Goal: Information Seeking & Learning: Learn about a topic

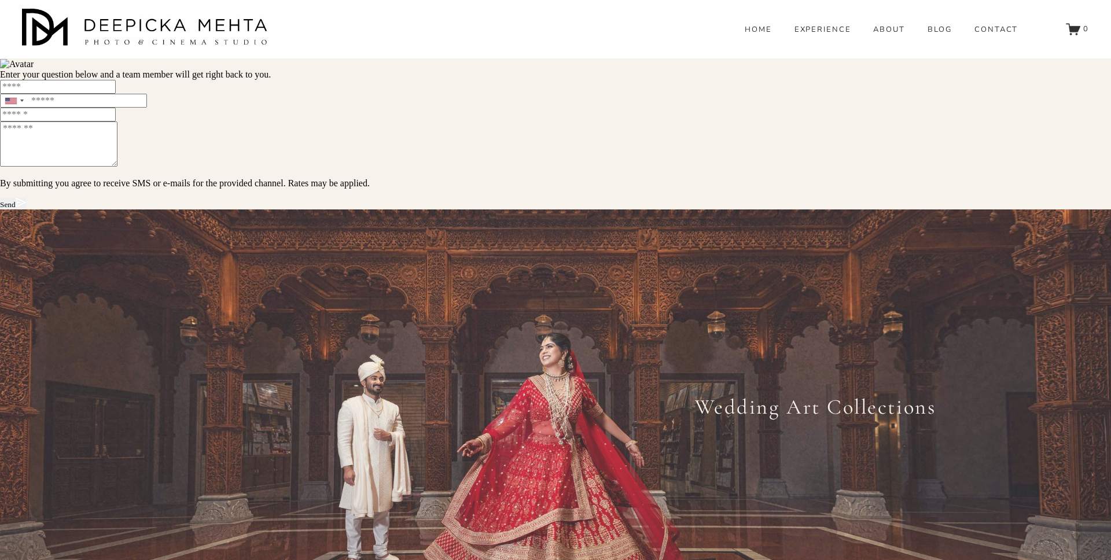
click at [760, 35] on link "HOME" at bounding box center [758, 30] width 27 height 10
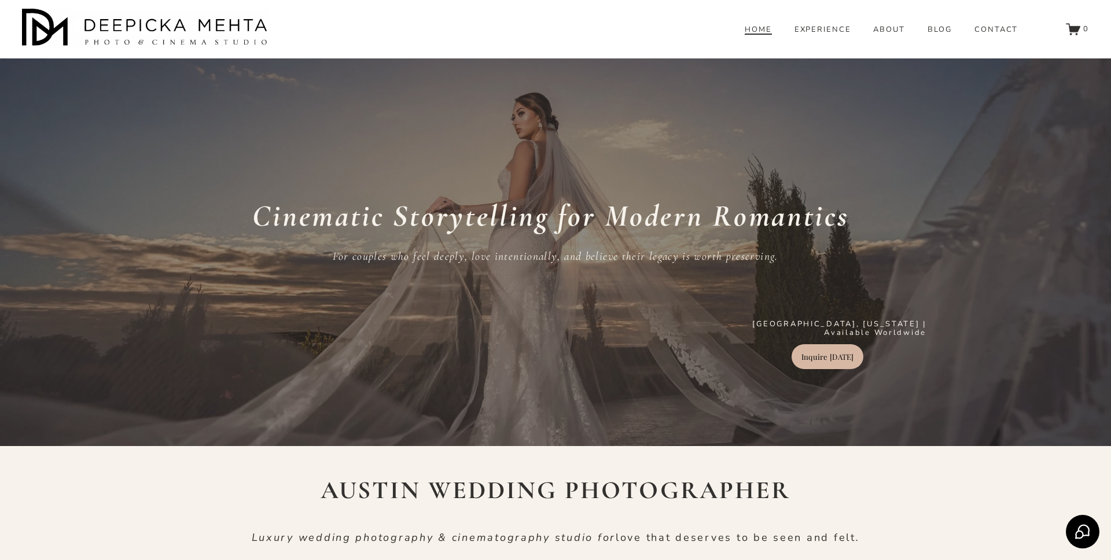
click at [926, 179] on div "Cinematic Storytelling for Modern Romantics For couples who feel deeply, love i…" at bounding box center [555, 257] width 1111 height 303
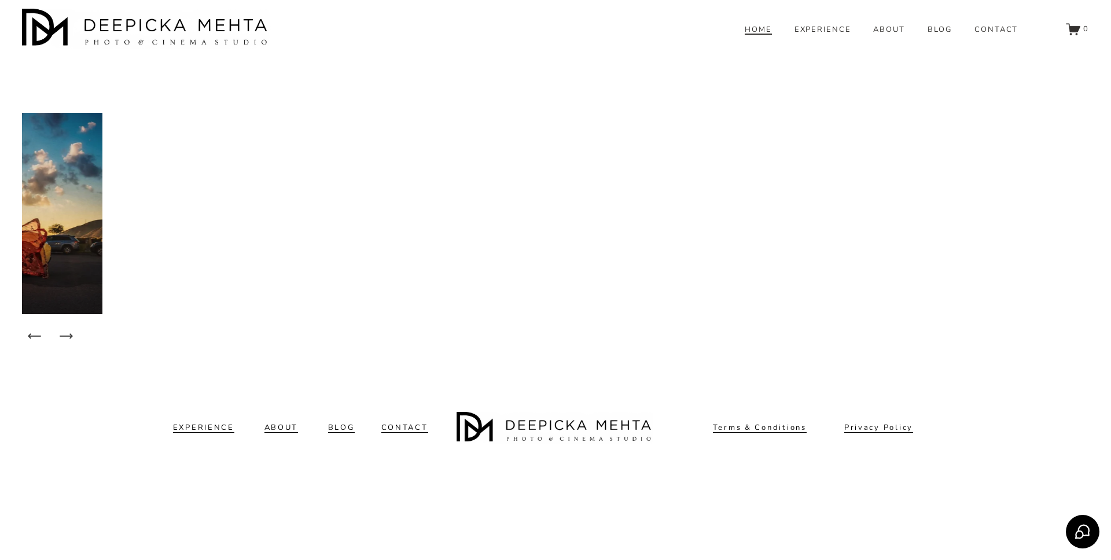
scroll to position [8563, 0]
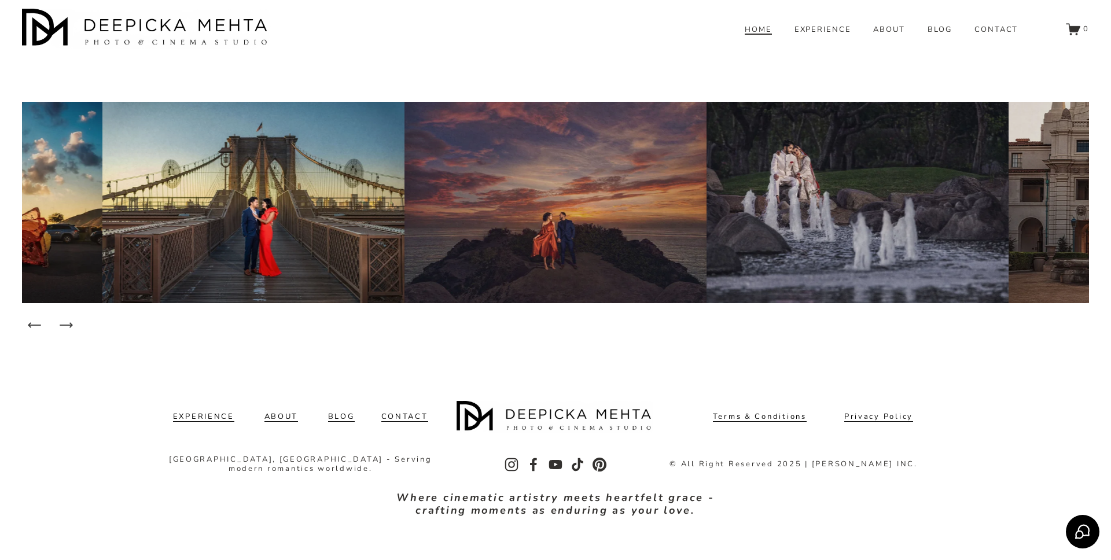
click at [64, 317] on icon "Next Slide" at bounding box center [66, 325] width 16 height 16
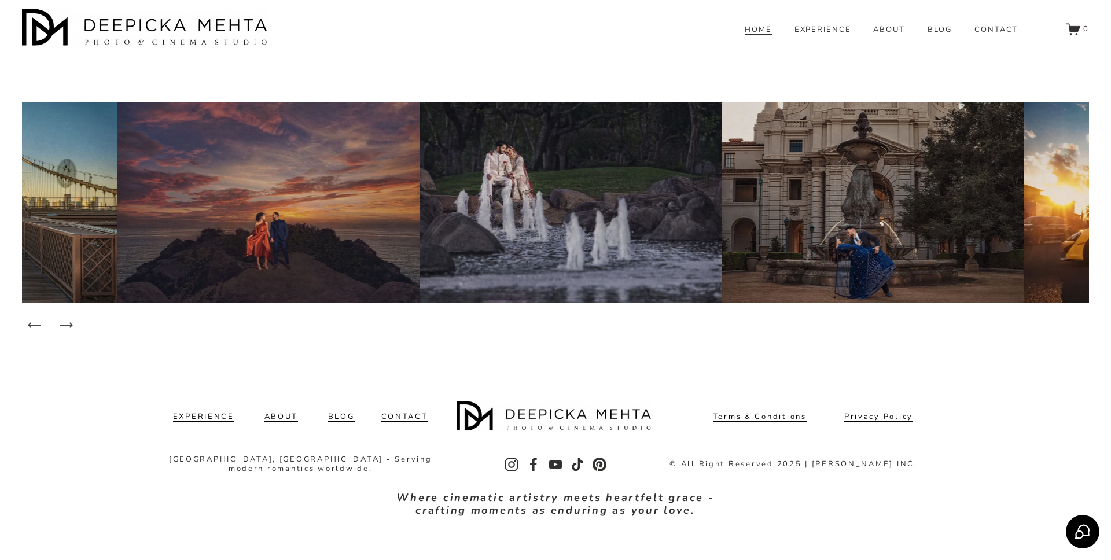
click at [64, 317] on icon "Next Slide" at bounding box center [66, 325] width 16 height 16
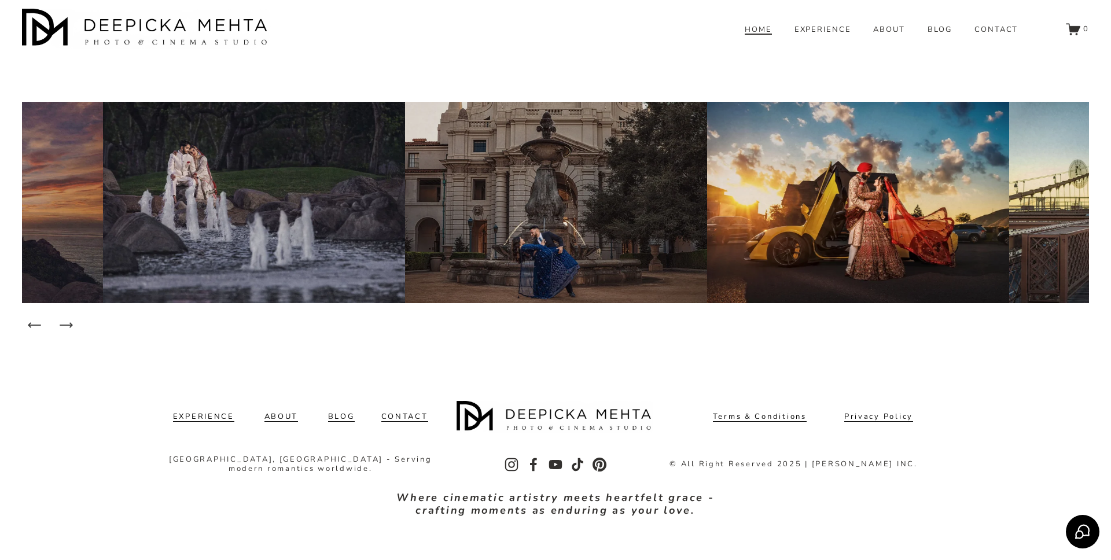
click at [64, 317] on icon "Next Slide" at bounding box center [66, 325] width 16 height 16
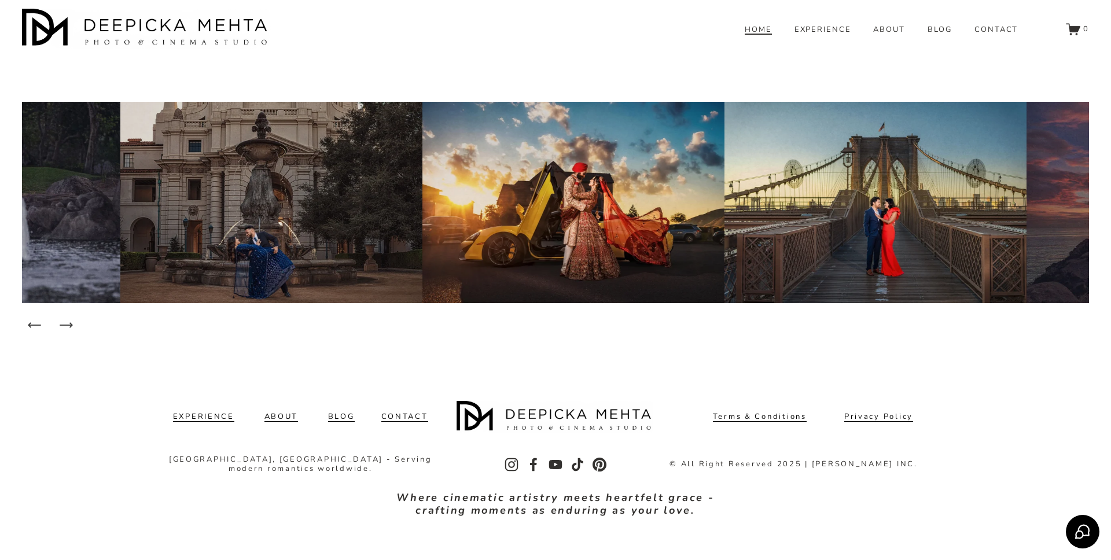
click at [64, 317] on icon "Next Slide" at bounding box center [66, 325] width 16 height 16
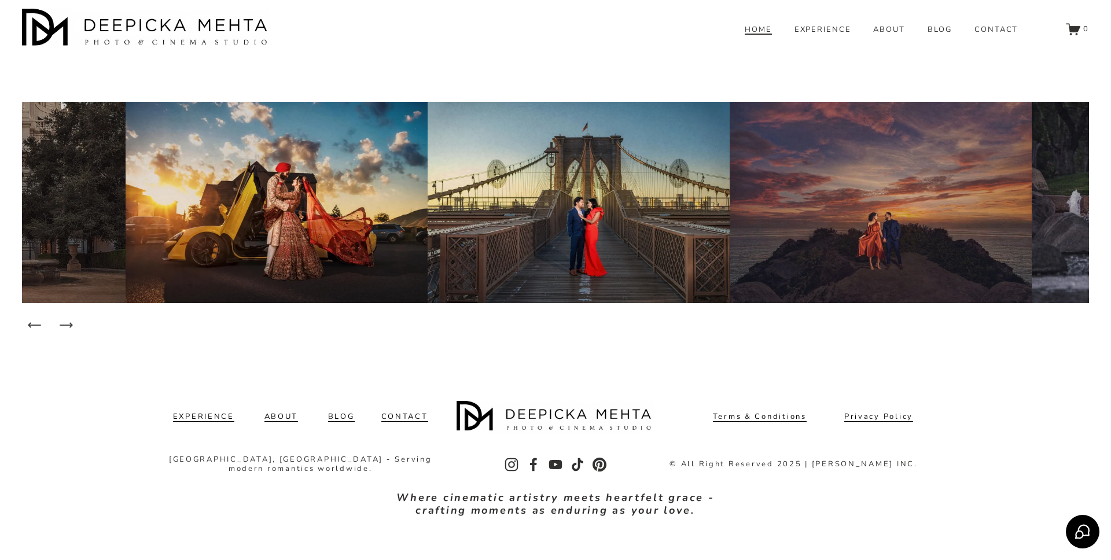
click at [64, 317] on icon "Next Slide" at bounding box center [66, 325] width 16 height 16
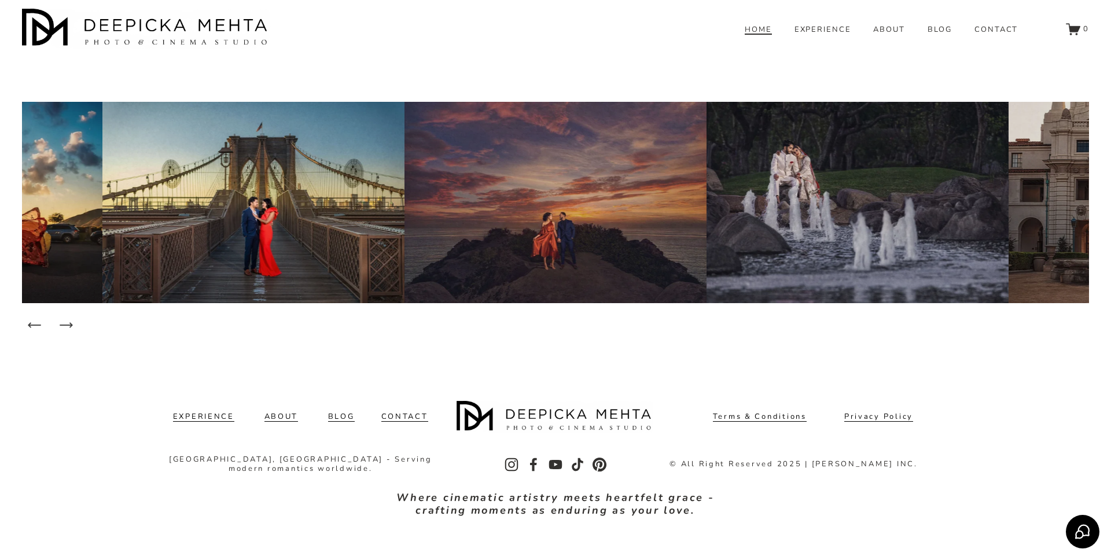
click at [64, 317] on icon "Next Slide" at bounding box center [66, 325] width 16 height 16
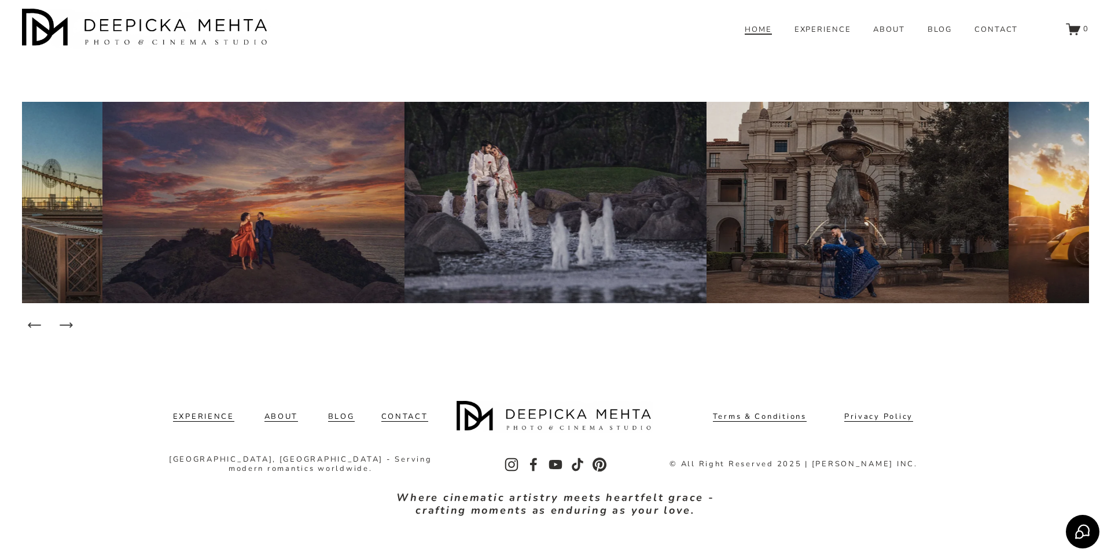
click at [66, 317] on icon "Next Slide" at bounding box center [66, 325] width 16 height 16
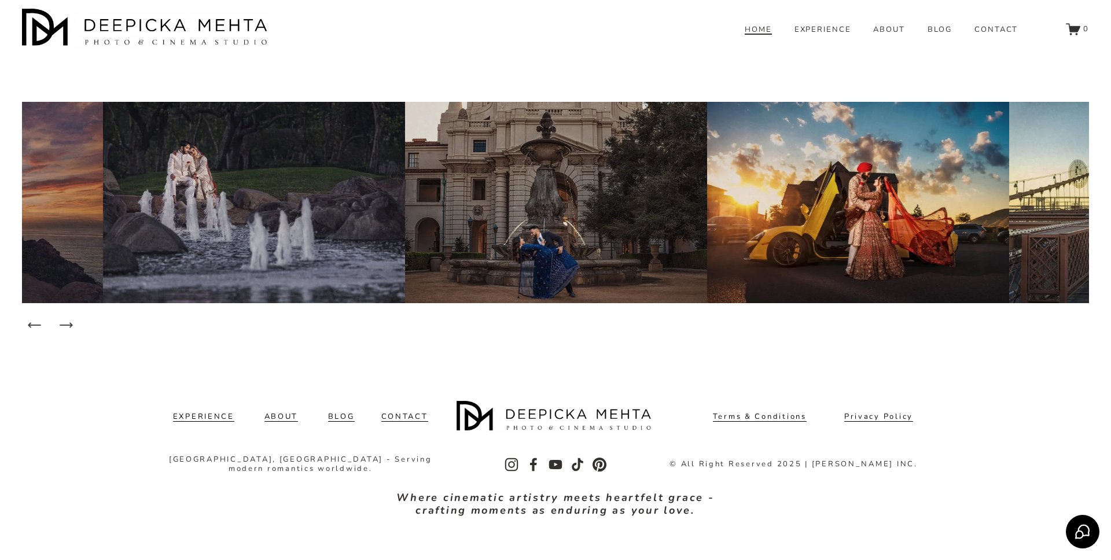
click at [66, 317] on icon "Next Slide" at bounding box center [66, 325] width 16 height 16
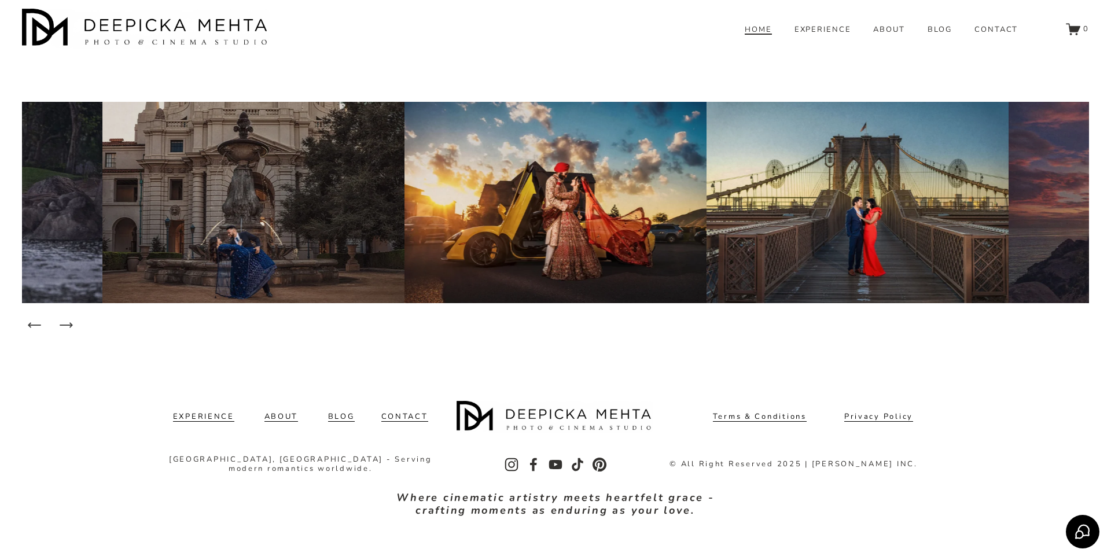
click at [66, 317] on icon "Next Slide" at bounding box center [66, 325] width 16 height 16
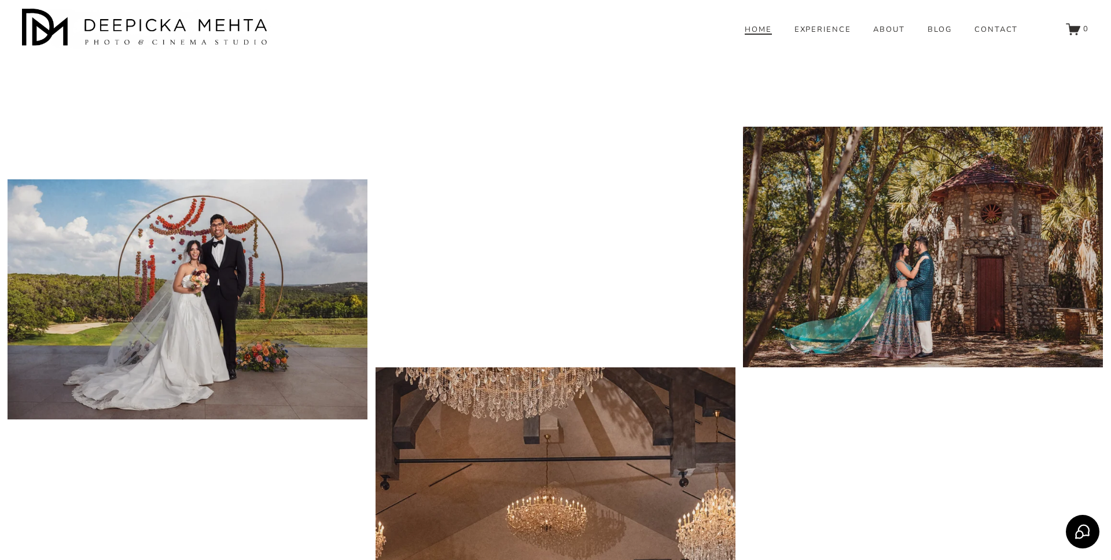
scroll to position [6797, 0]
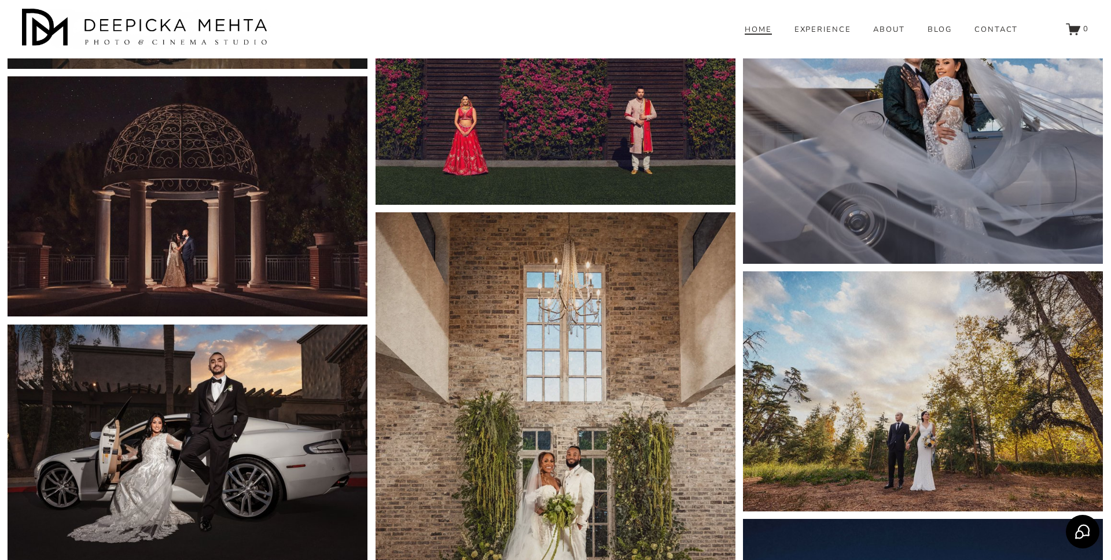
click at [824, 35] on link "EXPERIENCE" at bounding box center [823, 30] width 57 height 10
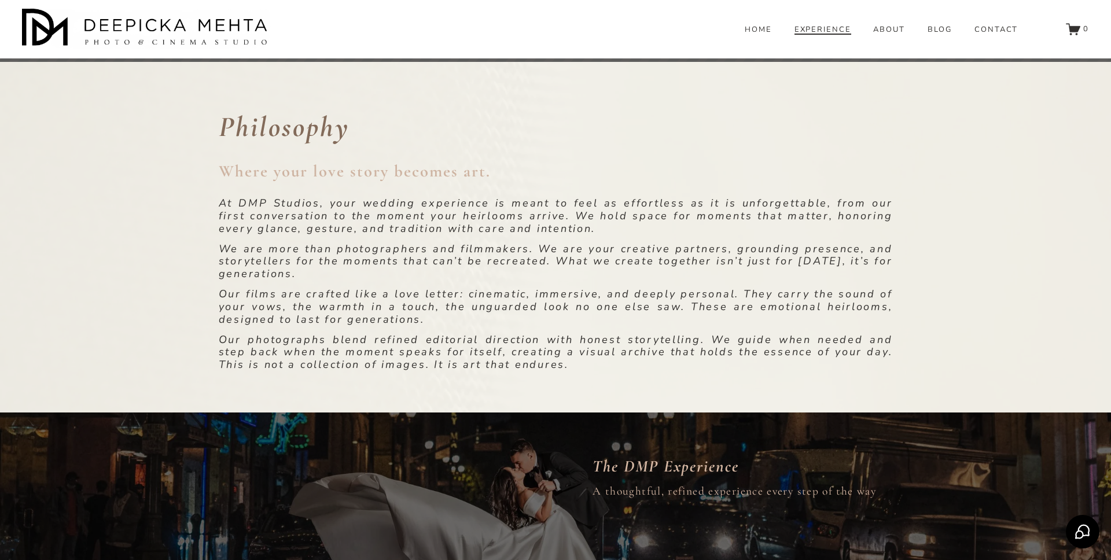
scroll to position [308, 0]
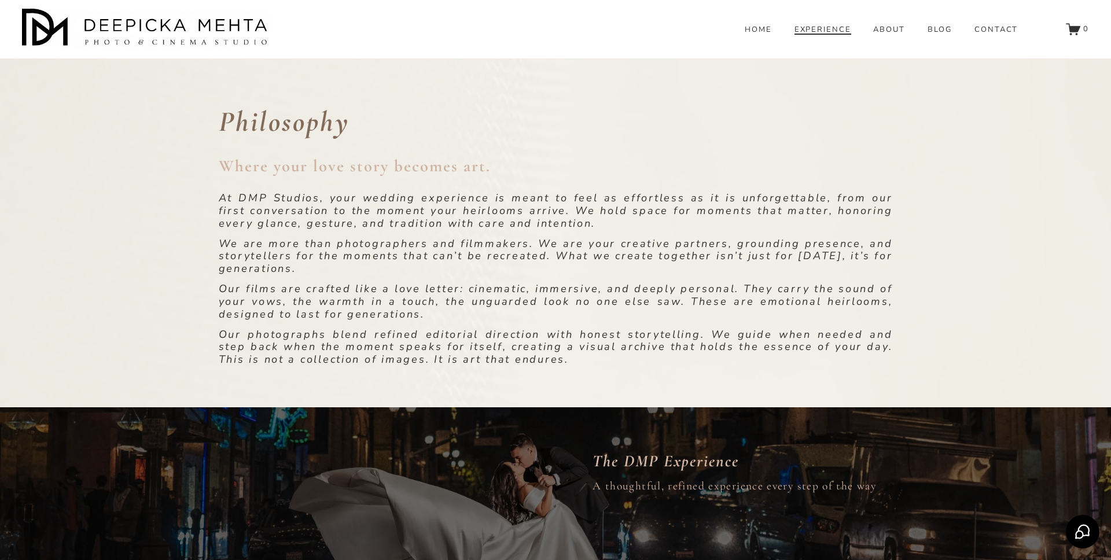
click at [380, 270] on p "We are more than photographers and filmmakers. We are your creative partners, g…" at bounding box center [556, 257] width 674 height 38
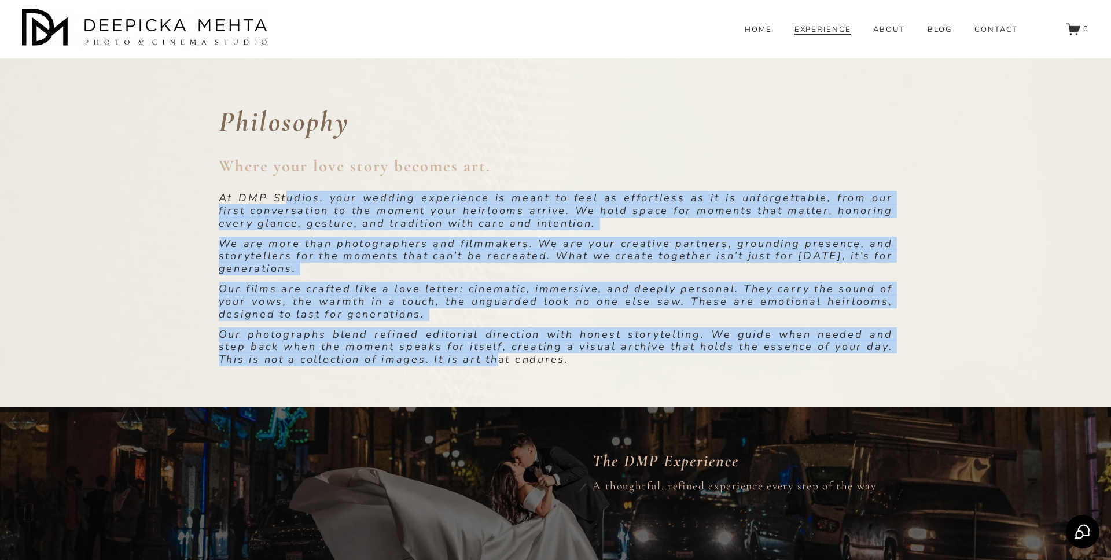
drag, startPoint x: 286, startPoint y: 204, endPoint x: 466, endPoint y: 356, distance: 235.3
click at [466, 356] on div "Philosophy Where your love story becomes art. At [GEOGRAPHIC_DATA], your weddin…" at bounding box center [556, 235] width 674 height 262
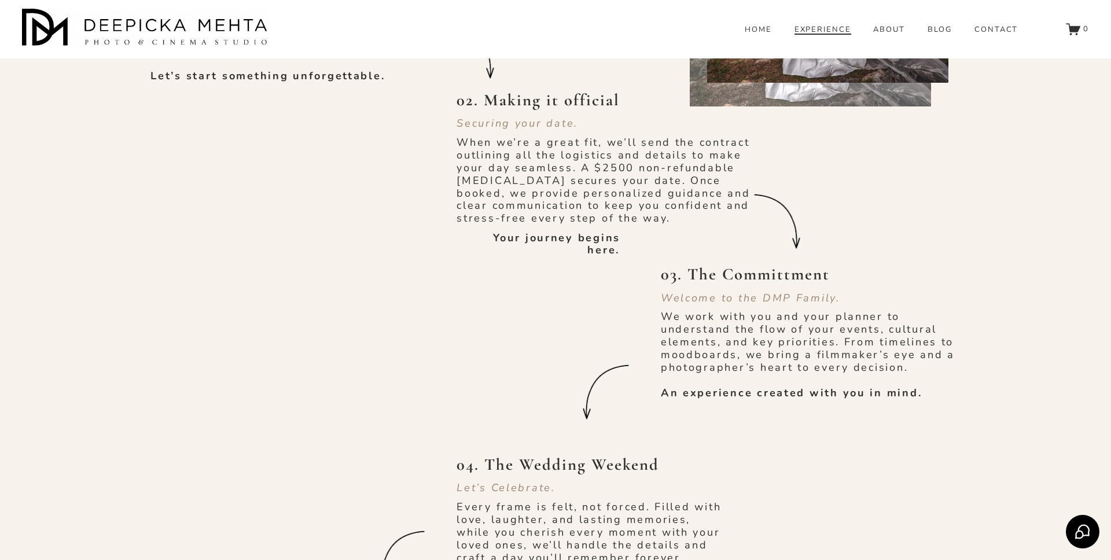
scroll to position [1068, 0]
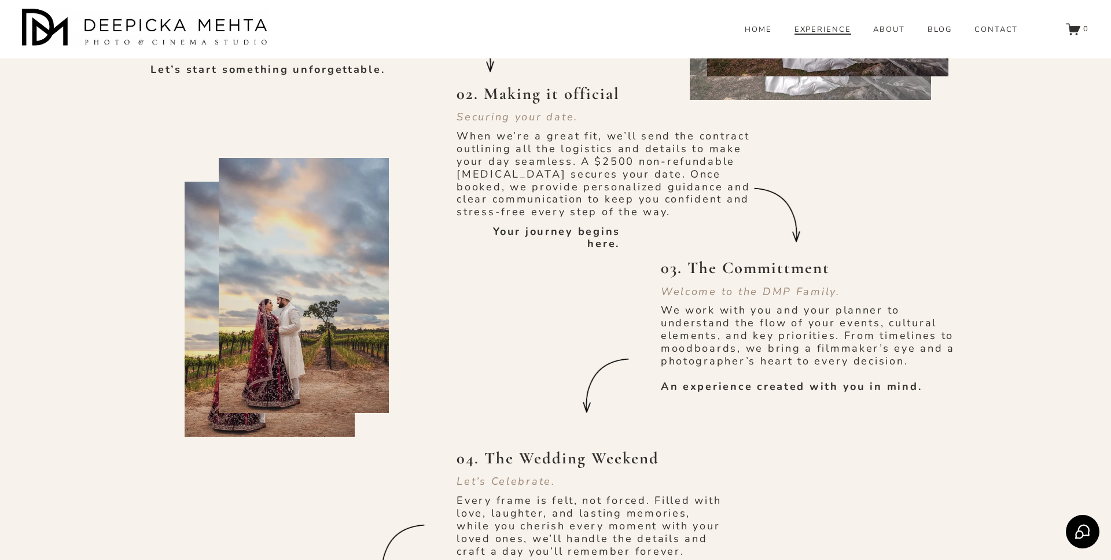
click at [200, 293] on div at bounding box center [270, 309] width 170 height 263
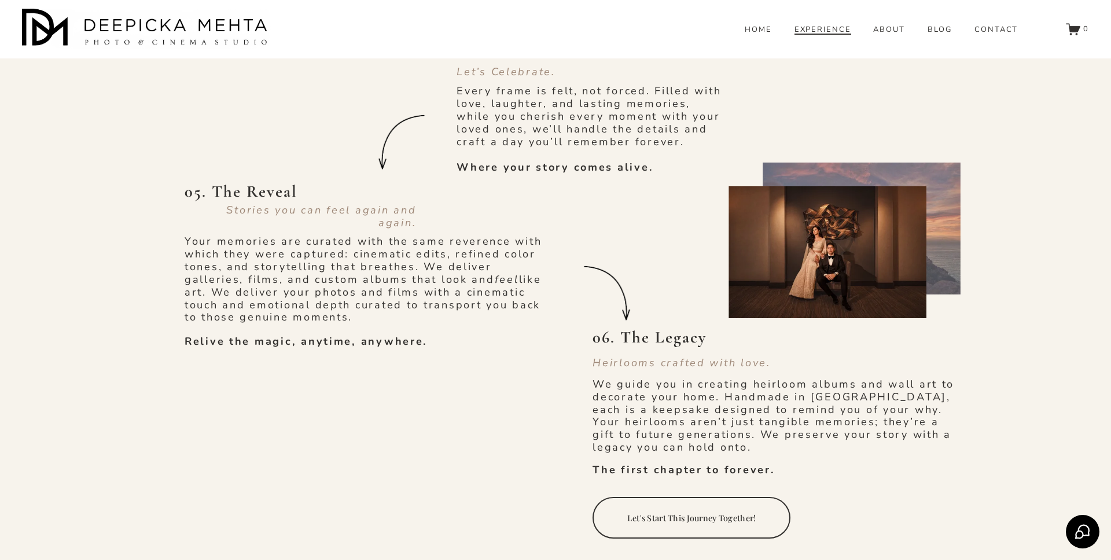
scroll to position [1452, 0]
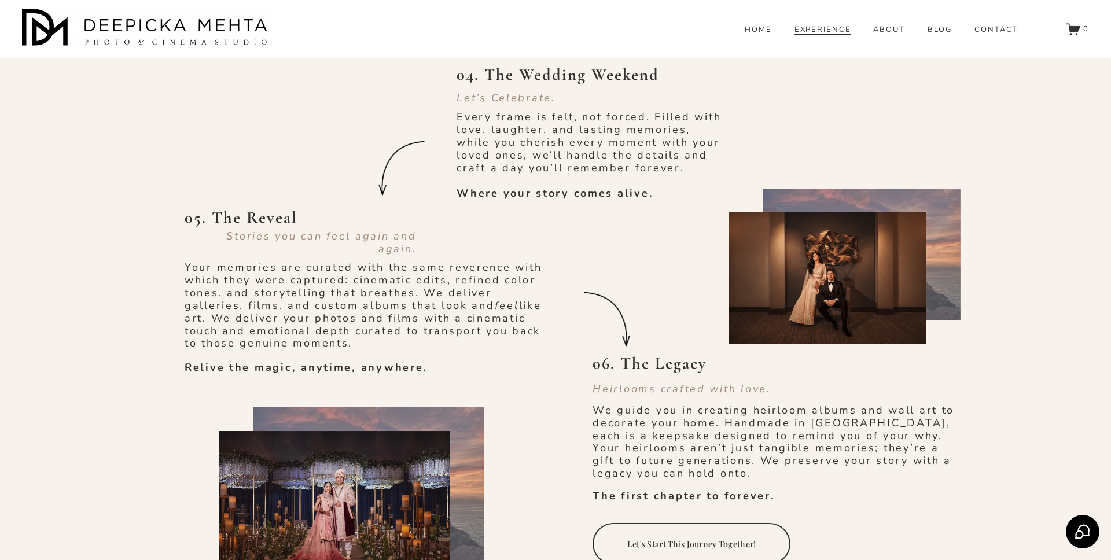
drag, startPoint x: 939, startPoint y: 206, endPoint x: 944, endPoint y: 193, distance: 14.3
click at [944, 193] on div at bounding box center [862, 255] width 198 height 132
drag, startPoint x: 460, startPoint y: 450, endPoint x: 470, endPoint y: 428, distance: 24.6
click at [470, 428] on div at bounding box center [367, 484] width 231 height 155
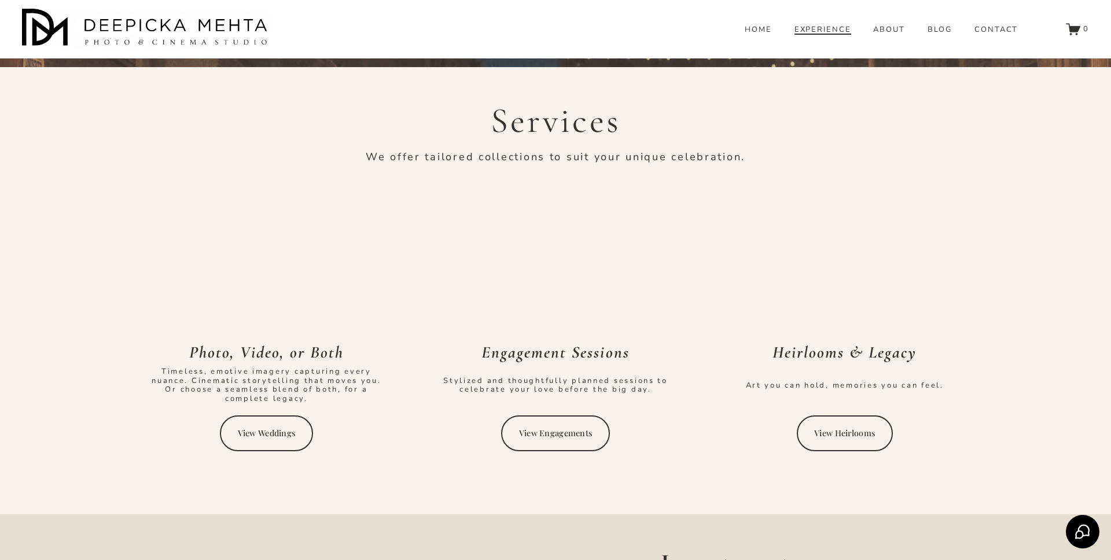
scroll to position [2196, 0]
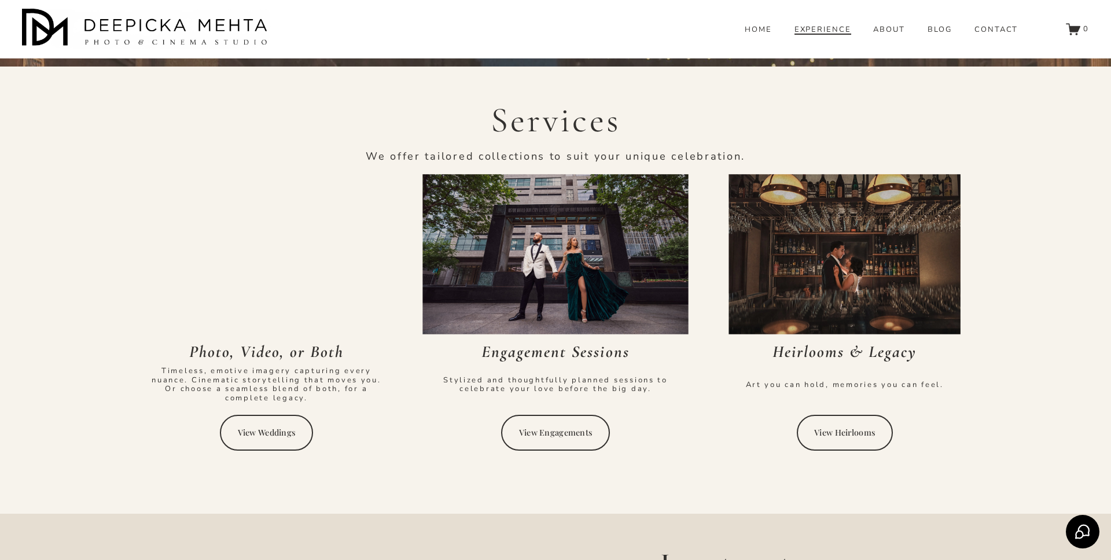
click at [868, 415] on link "View Heirlooms" at bounding box center [845, 433] width 96 height 36
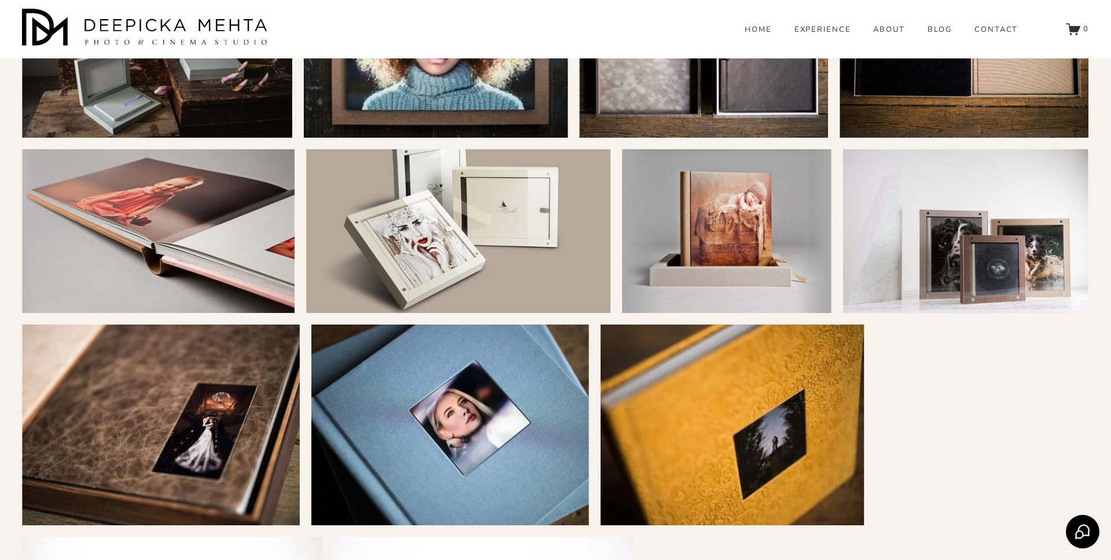
scroll to position [3691, 0]
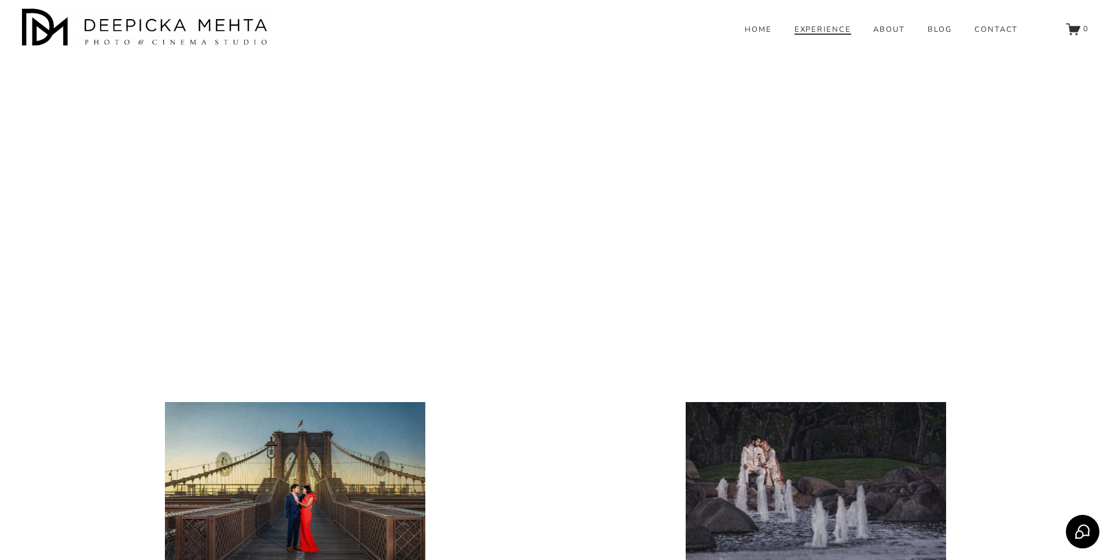
scroll to position [4340, 0]
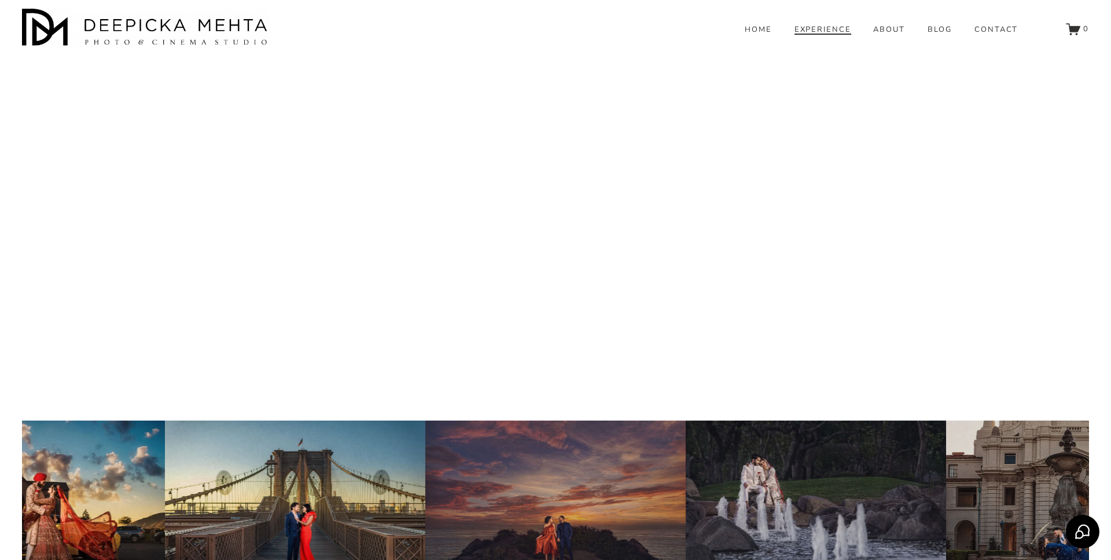
drag, startPoint x: 535, startPoint y: 215, endPoint x: 604, endPoint y: 309, distance: 116.3
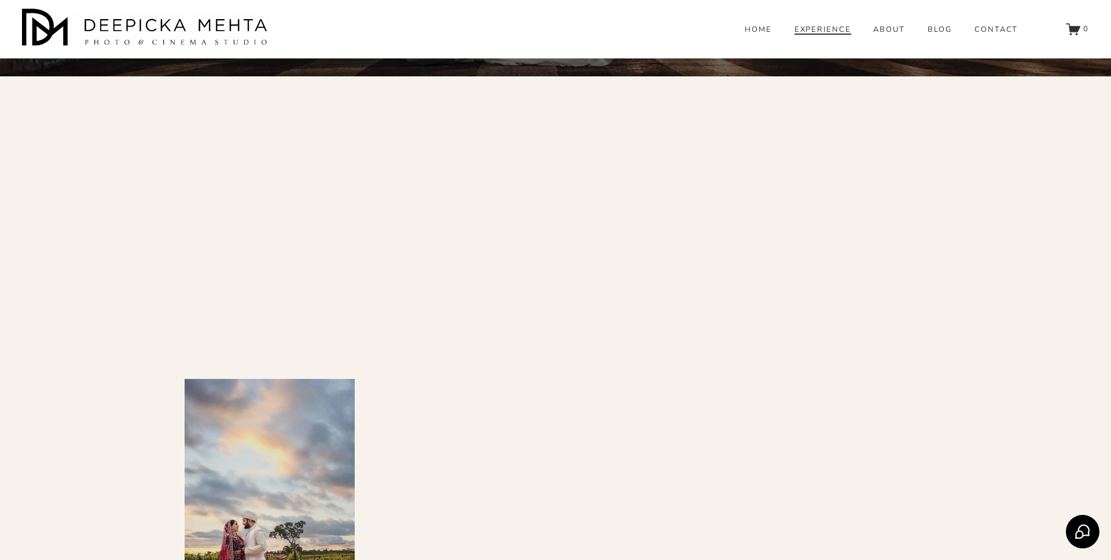
scroll to position [577, 0]
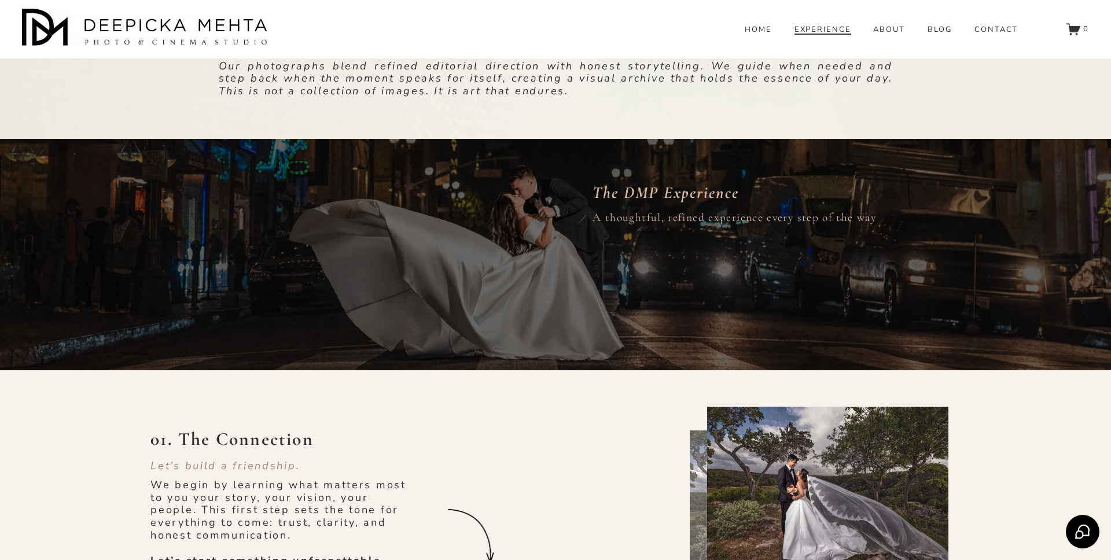
click at [888, 35] on link "ABOUT" at bounding box center [889, 30] width 32 height 10
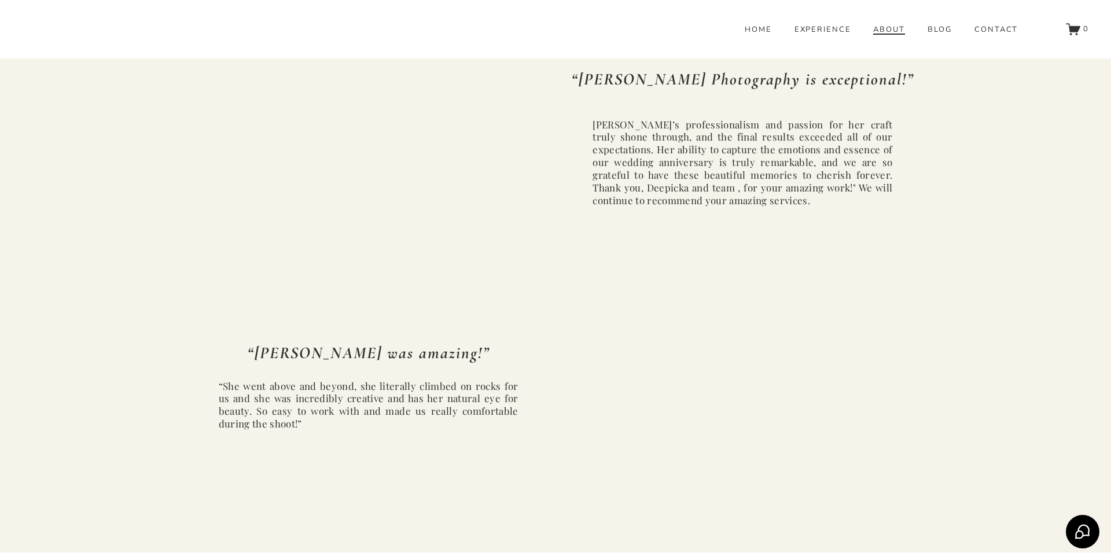
scroll to position [2751, 0]
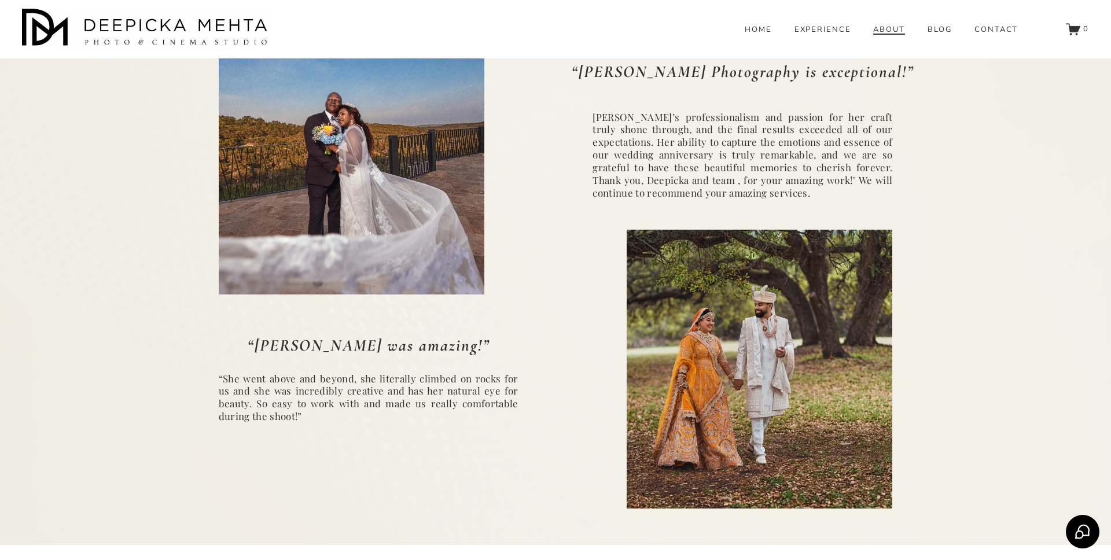
click at [1000, 35] on link "CONTACT" at bounding box center [997, 30] width 44 height 10
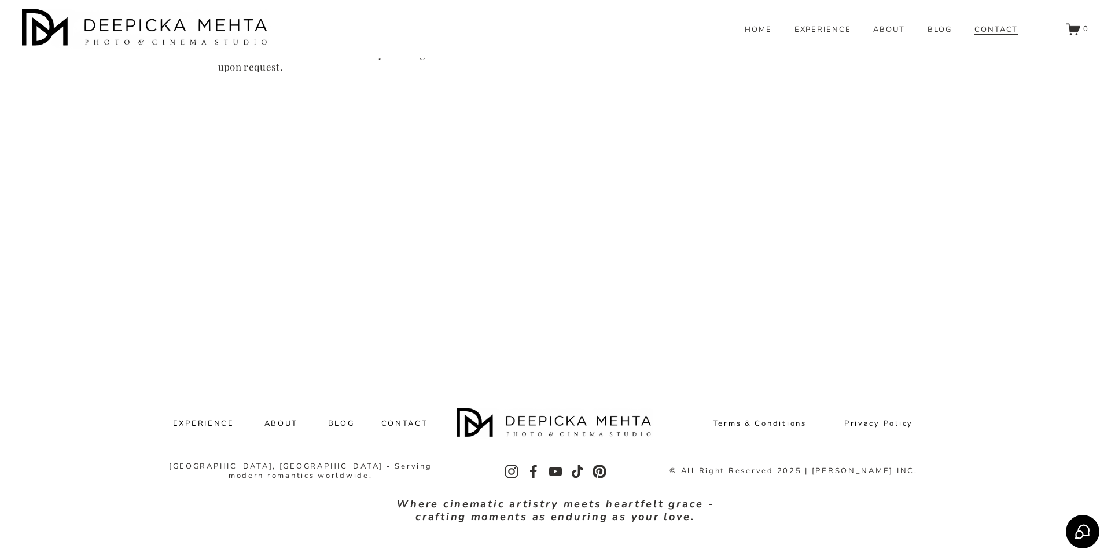
scroll to position [907, 0]
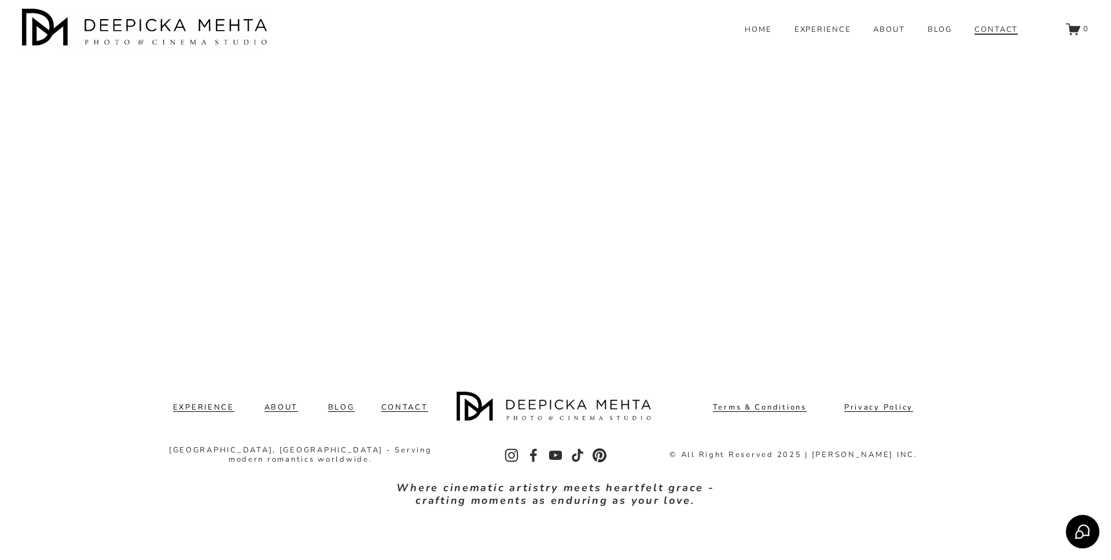
click at [772, 35] on link "HOME" at bounding box center [758, 30] width 27 height 10
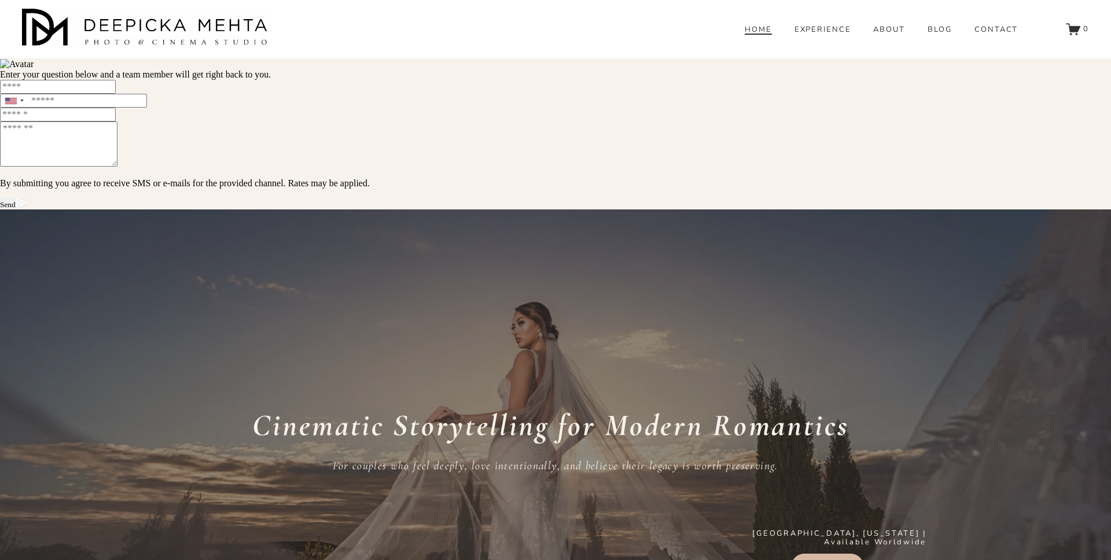
click at [899, 35] on link "ABOUT" at bounding box center [889, 30] width 32 height 10
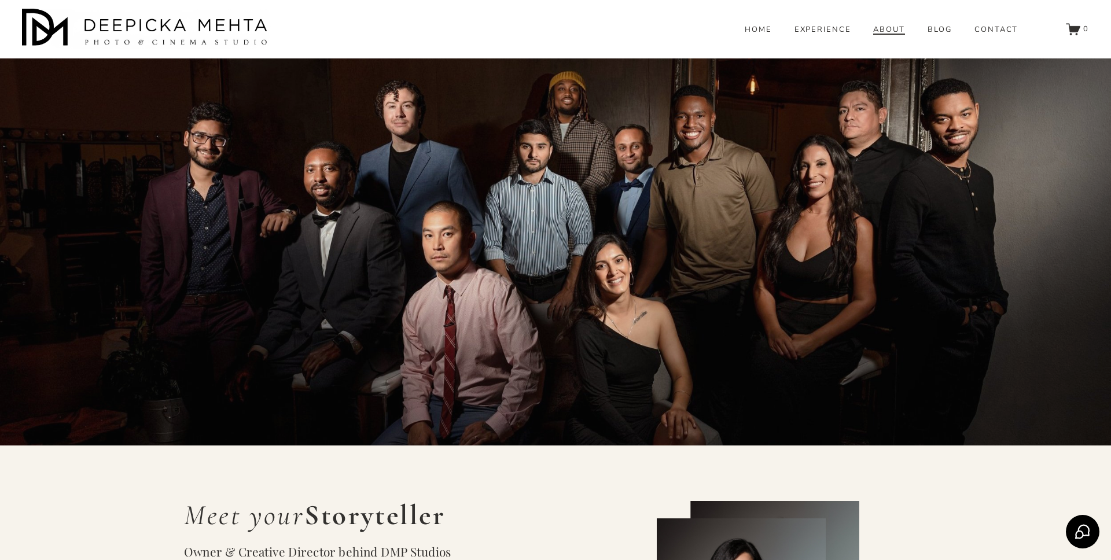
click at [812, 35] on link "EXPERIENCE" at bounding box center [823, 30] width 57 height 10
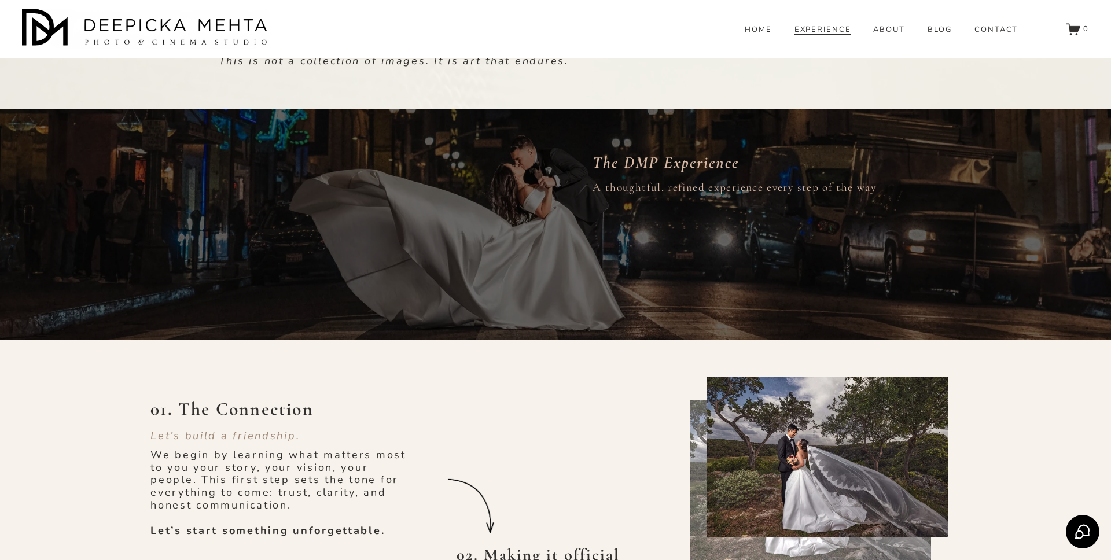
scroll to position [630, 0]
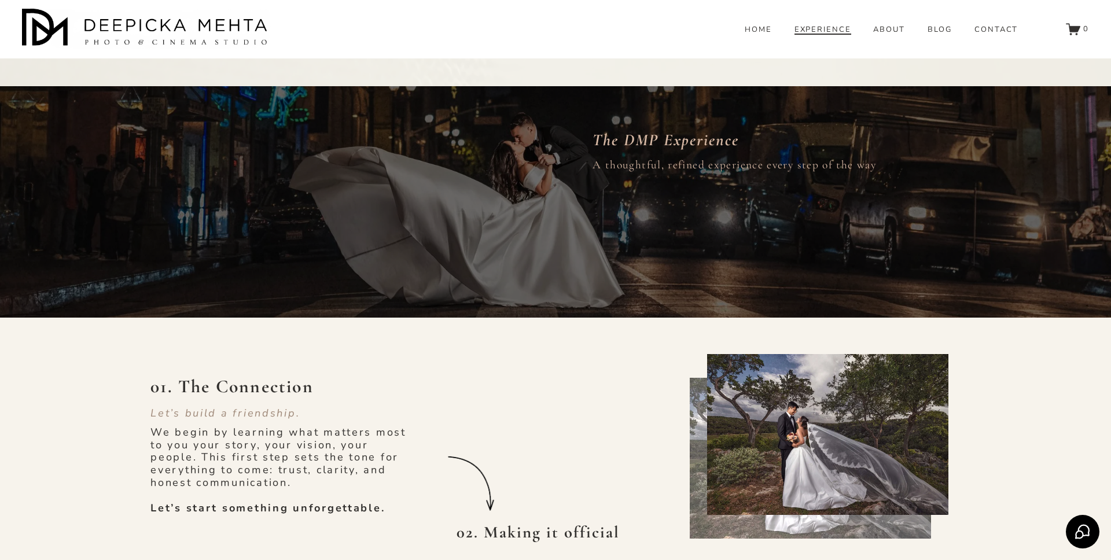
click at [0, 0] on span "PORTRAITS" at bounding box center [0, 0] width 0 height 0
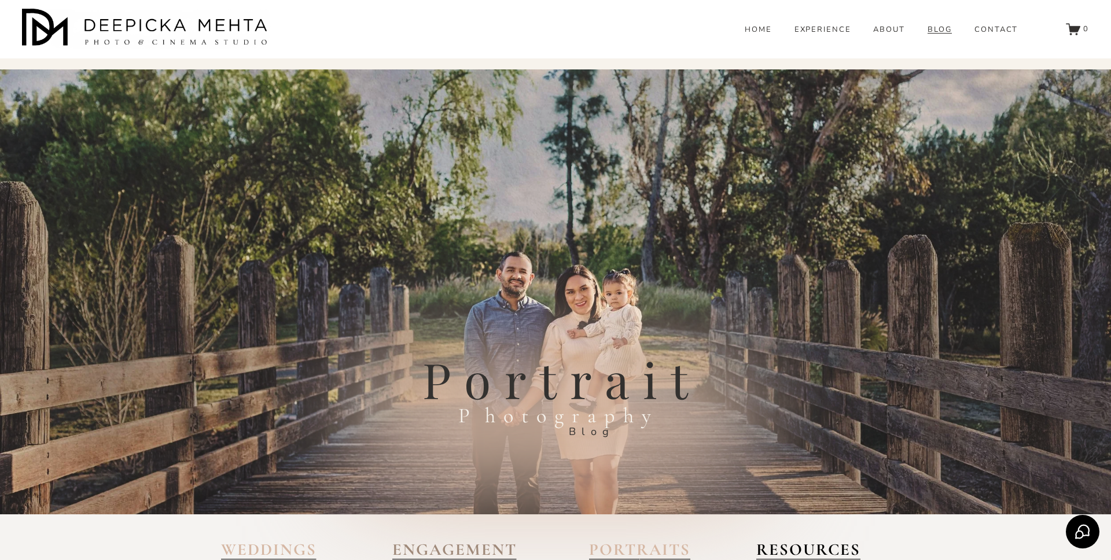
click at [0, 0] on span "WEDDINGS" at bounding box center [0, 0] width 0 height 0
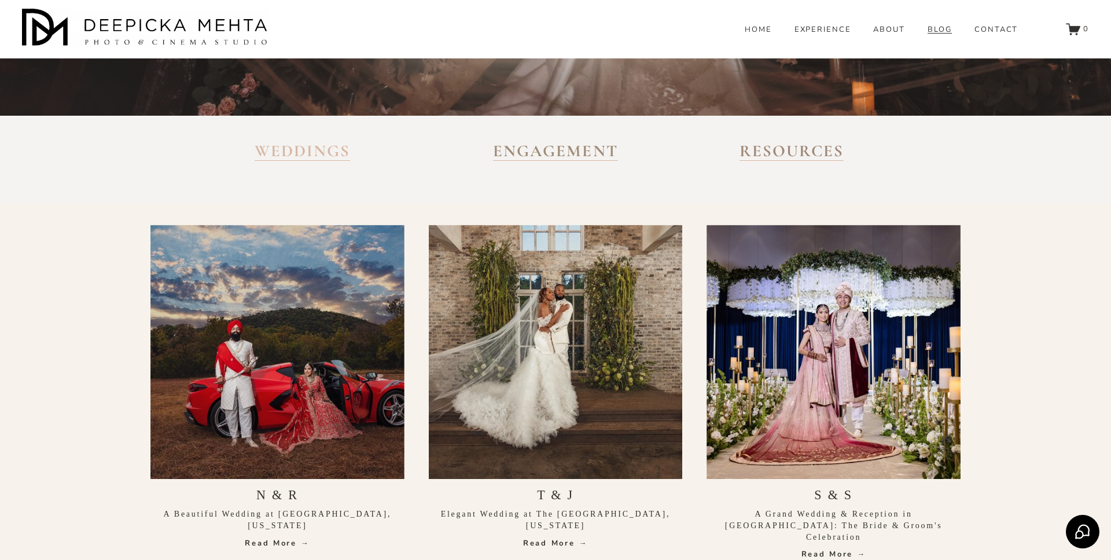
scroll to position [398, 0]
click at [810, 155] on strong "RESOURCES" at bounding box center [792, 152] width 104 height 20
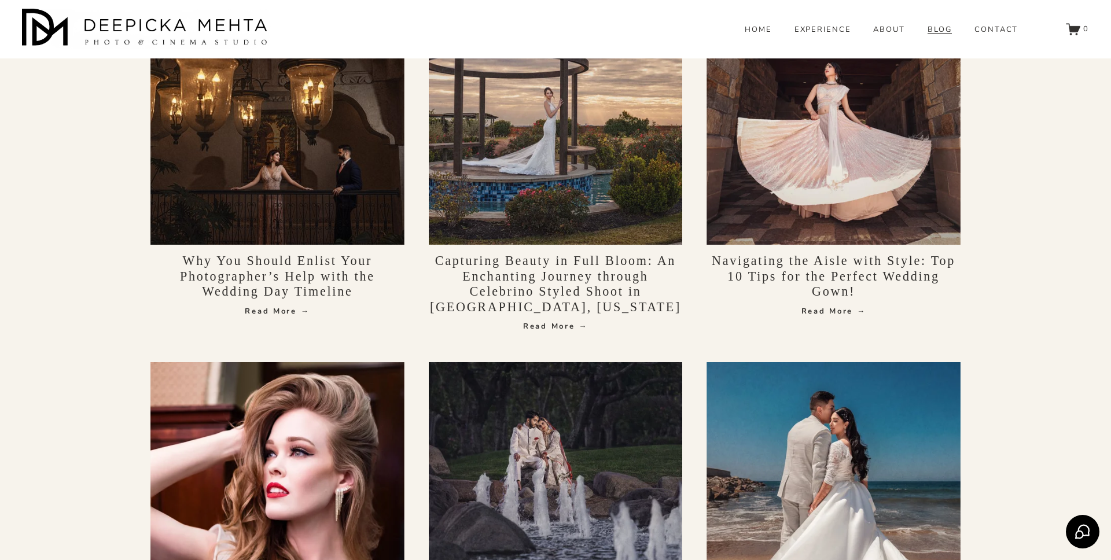
scroll to position [991, 0]
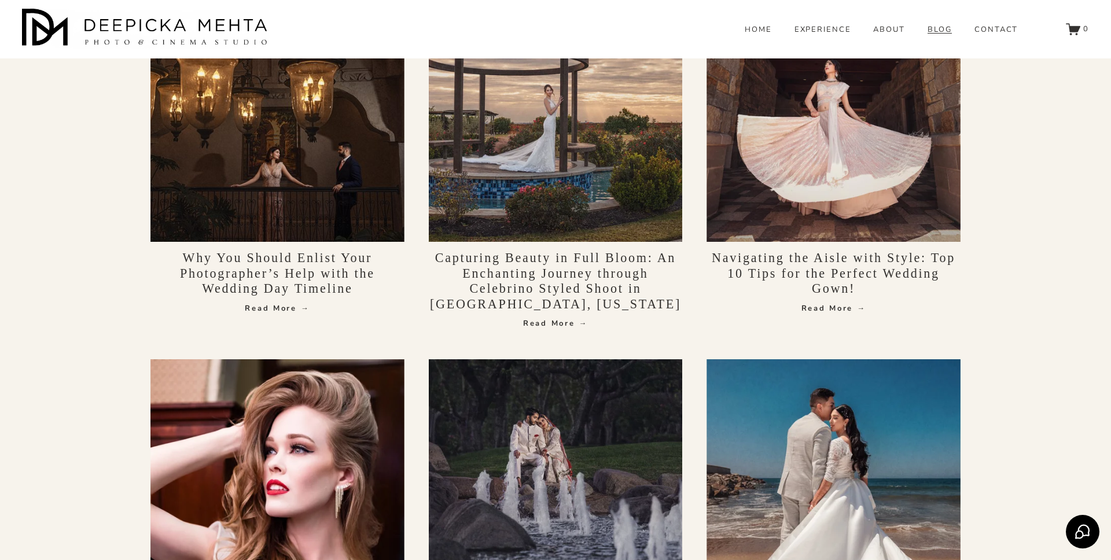
click at [815, 263] on link "Navigating the Aisle with Style: Top 10 Tips for the Perfect Wedding Gown!" at bounding box center [834, 273] width 244 height 45
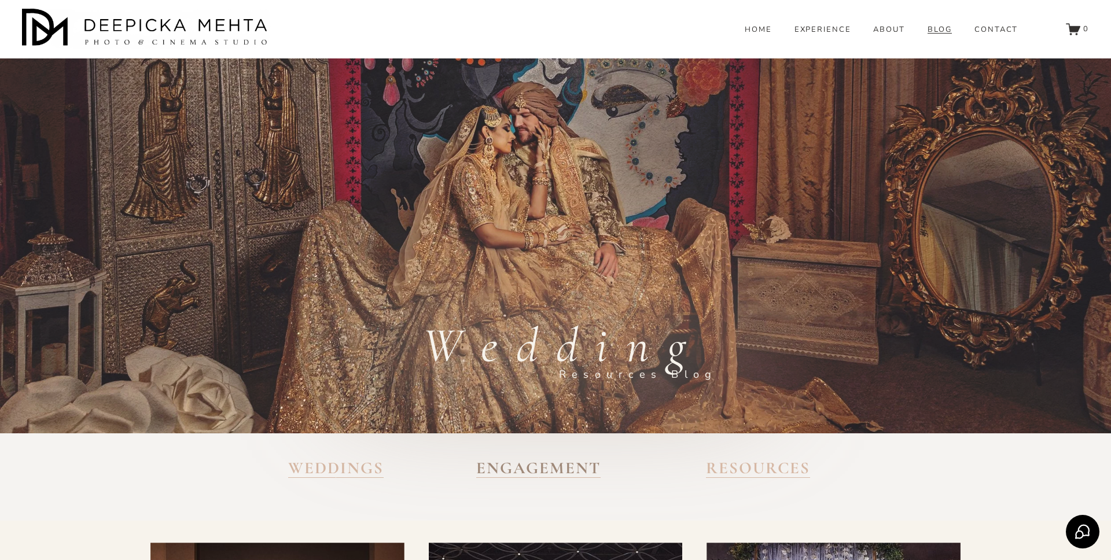
scroll to position [0, 0]
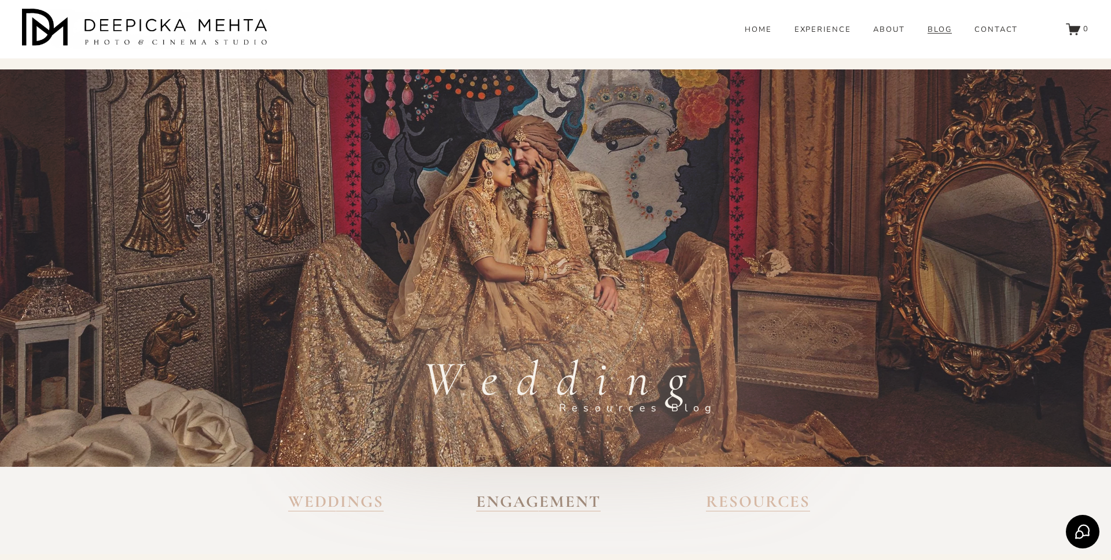
click at [766, 35] on link "HOME" at bounding box center [758, 30] width 27 height 10
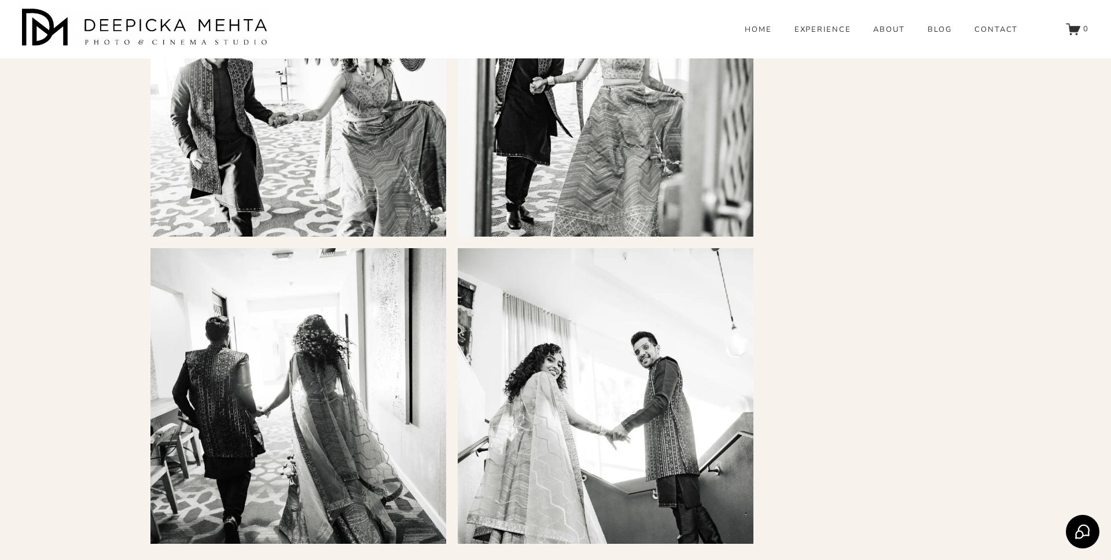
scroll to position [2466, 0]
